Goal: Task Accomplishment & Management: Manage account settings

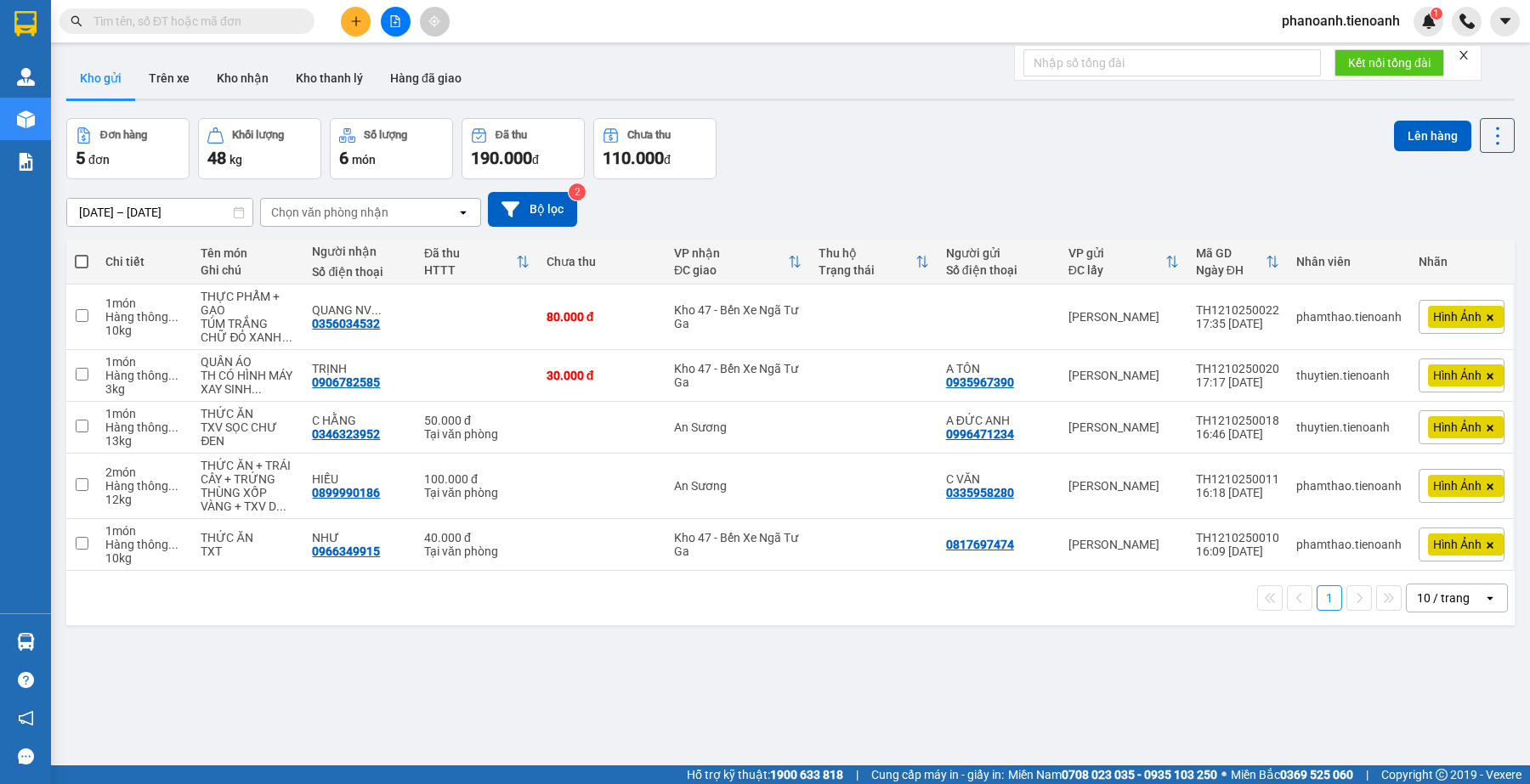
scroll to position [78, 0]
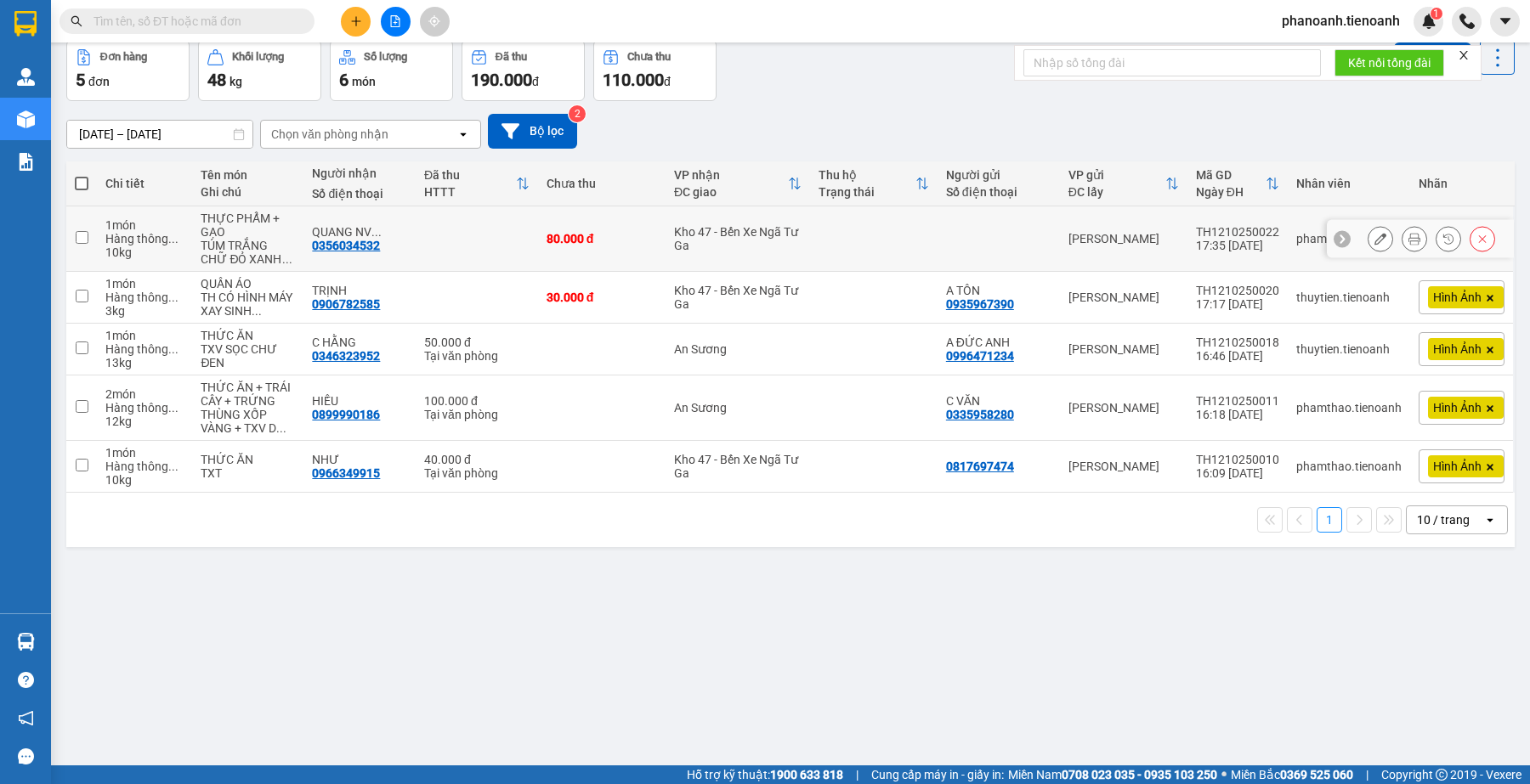
click at [1372, 235] on button at bounding box center [1379, 239] width 23 height 29
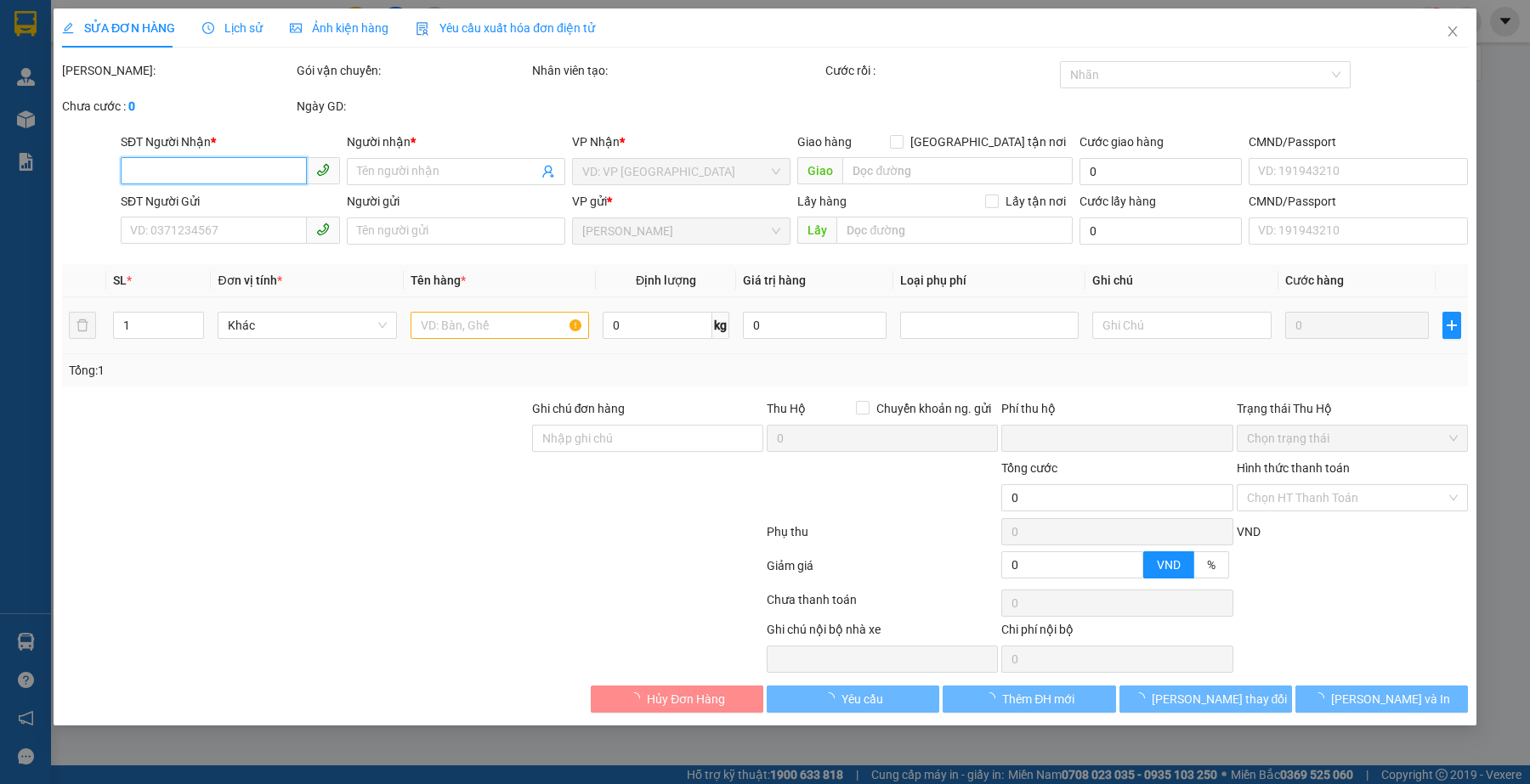
type input "0356034532"
type input "QUANG NV Tbinh"
type input "Quang nv"
type input "0"
type input "80.000"
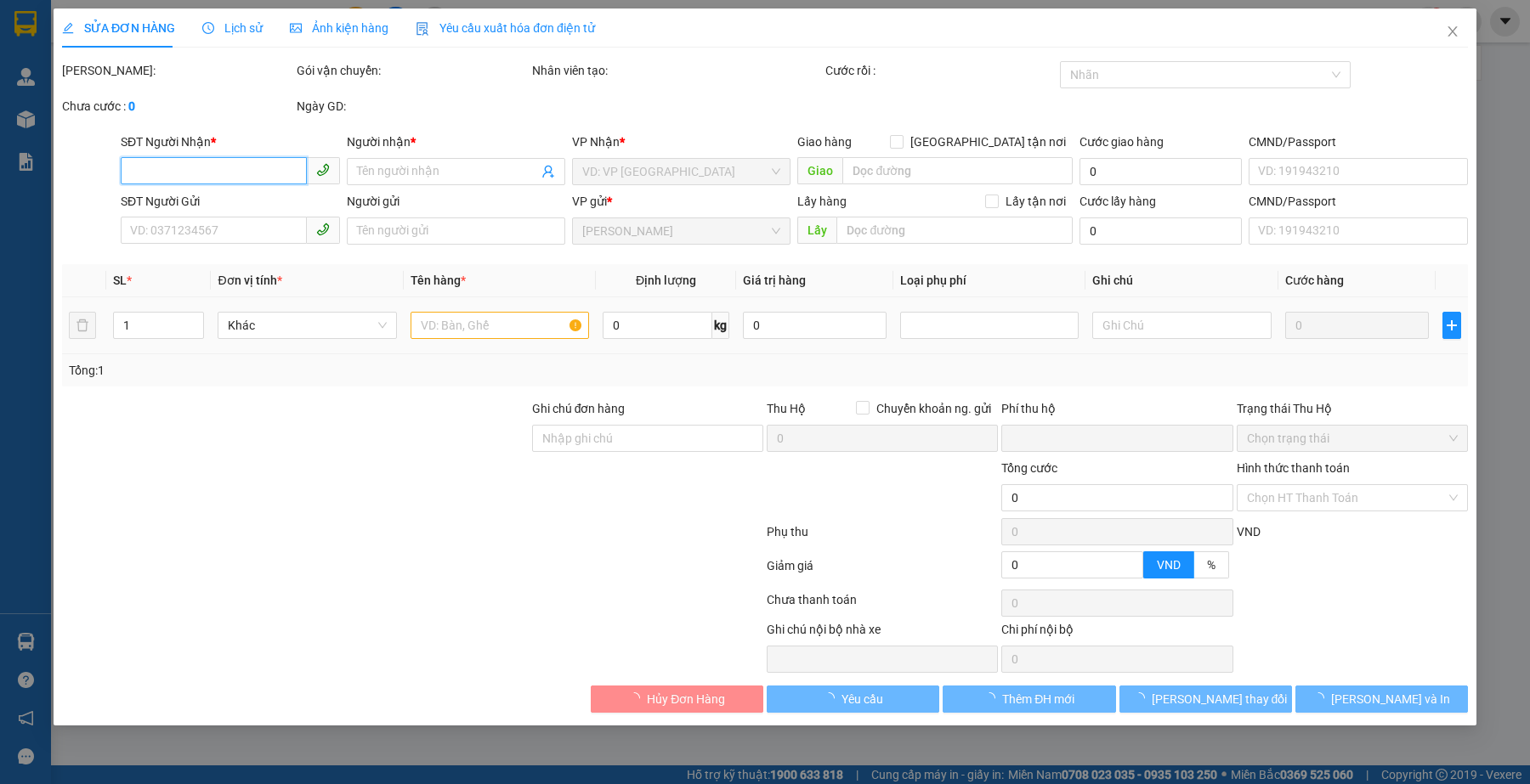
type input "80.000"
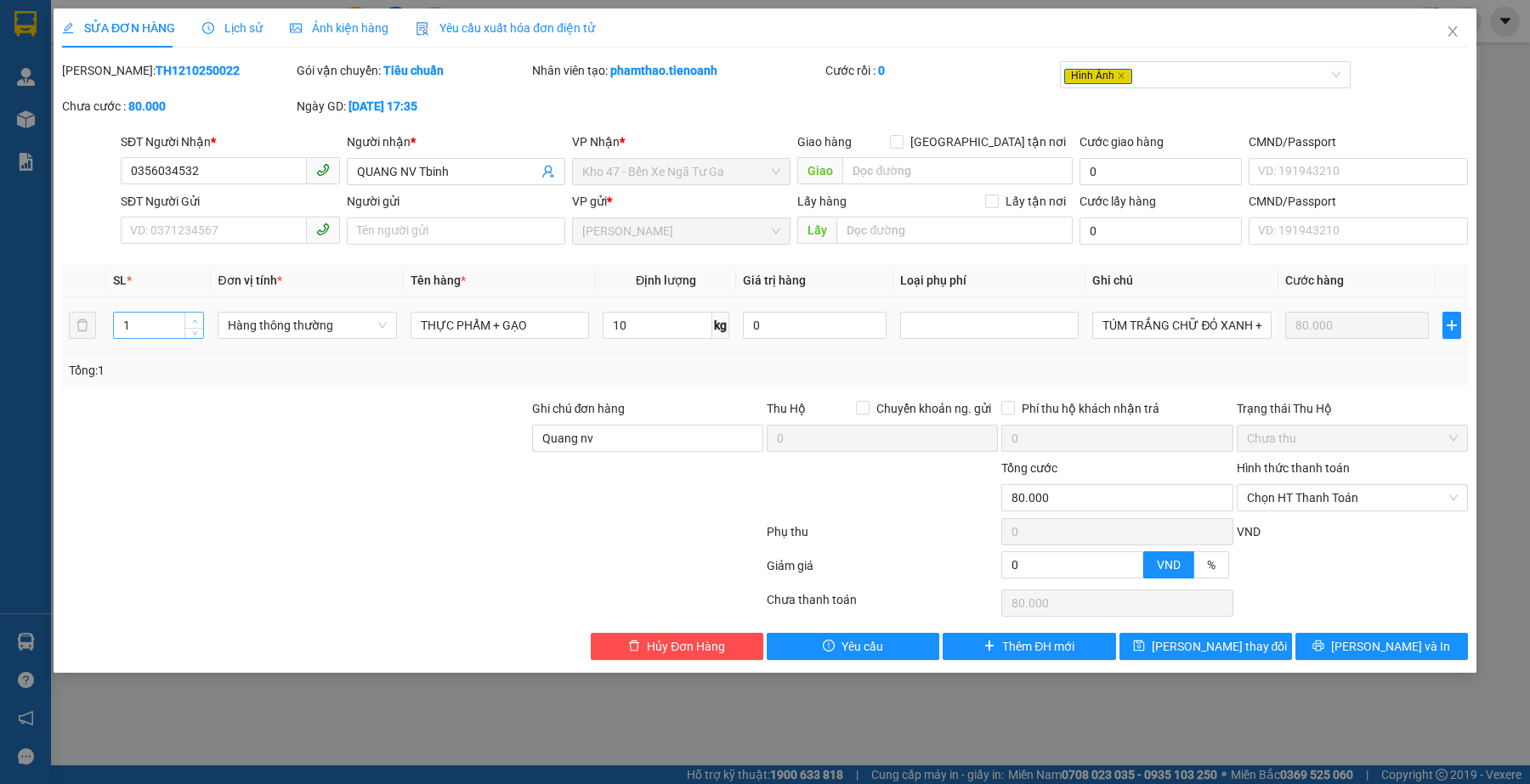
type input "2"
click at [196, 316] on span "up" at bounding box center [195, 321] width 10 height 10
click at [266, 494] on div at bounding box center [295, 488] width 470 height 60
click at [465, 450] on div at bounding box center [295, 429] width 470 height 60
click at [1244, 641] on span "[PERSON_NAME] thay đổi" at bounding box center [1219, 646] width 136 height 19
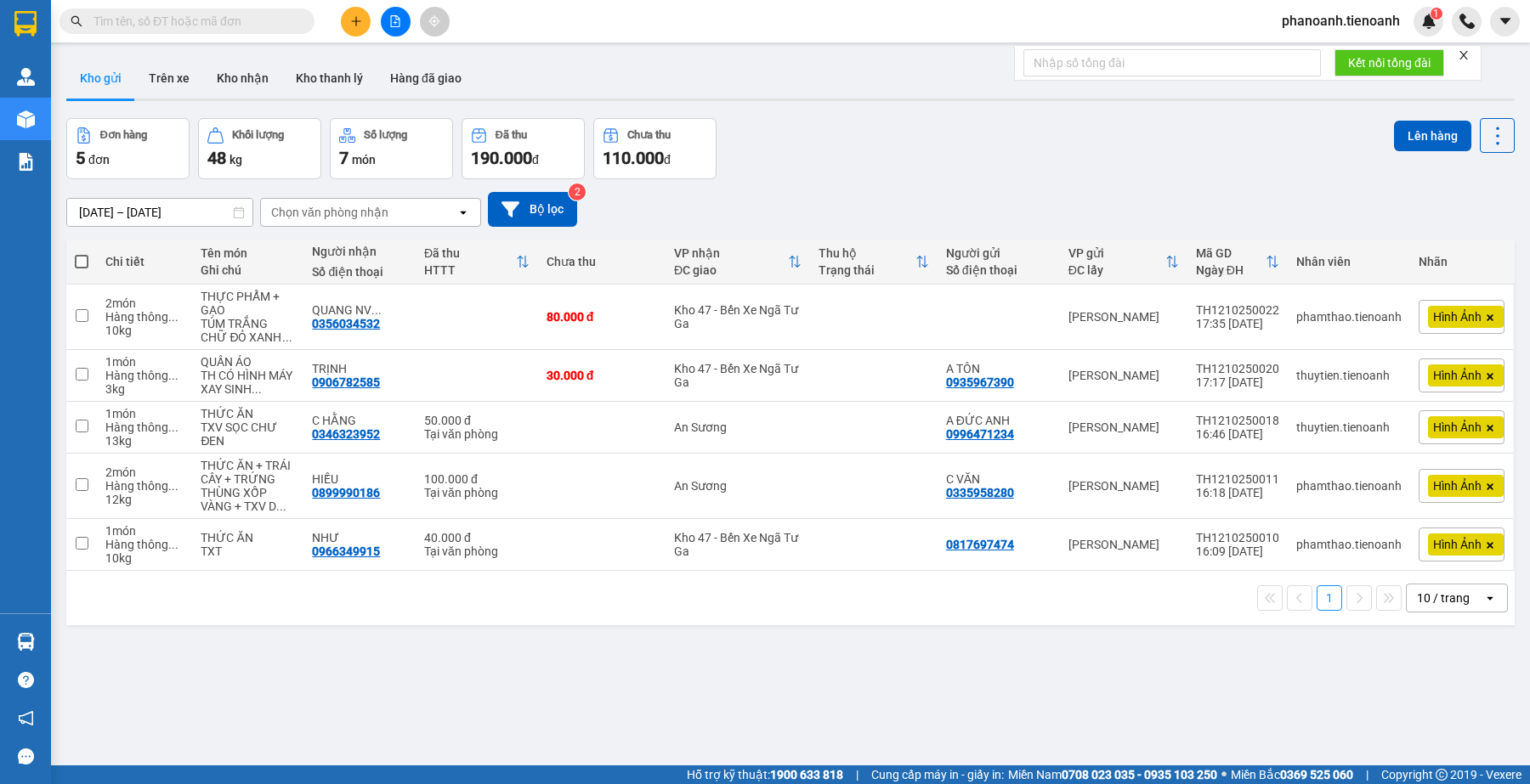
click at [464, 710] on div "ver 1.8.146 Kho gửi Trên xe Kho nhận Kho thanh [PERSON_NAME] đã giao Đơn hàng 5…" at bounding box center [790, 443] width 1462 height 784
click at [824, 172] on div "Đơn hàng 5 đơn Khối lượng 48 kg Số lượng 7 món Đã thu 190.000 đ Chưa thu 110.00…" at bounding box center [790, 148] width 1448 height 61
